Goal: Connect with others: Connect with other users

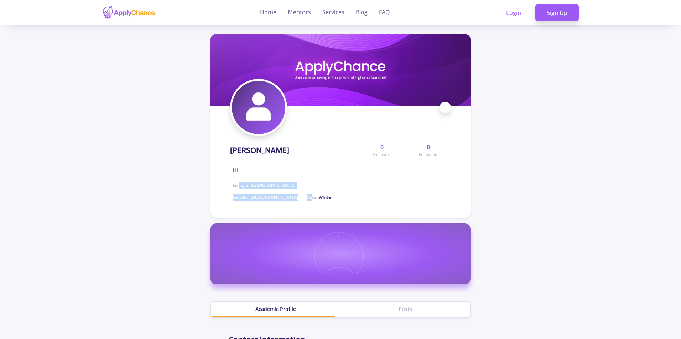
click at [302, 190] on div "[PERSON_NAME] Hi Living in : [GEOGRAPHIC_DATA] Gender : [DEMOGRAPHIC_DATA] Race…" at bounding box center [294, 170] width 129 height 61
